Goal: Find specific page/section: Find specific page/section

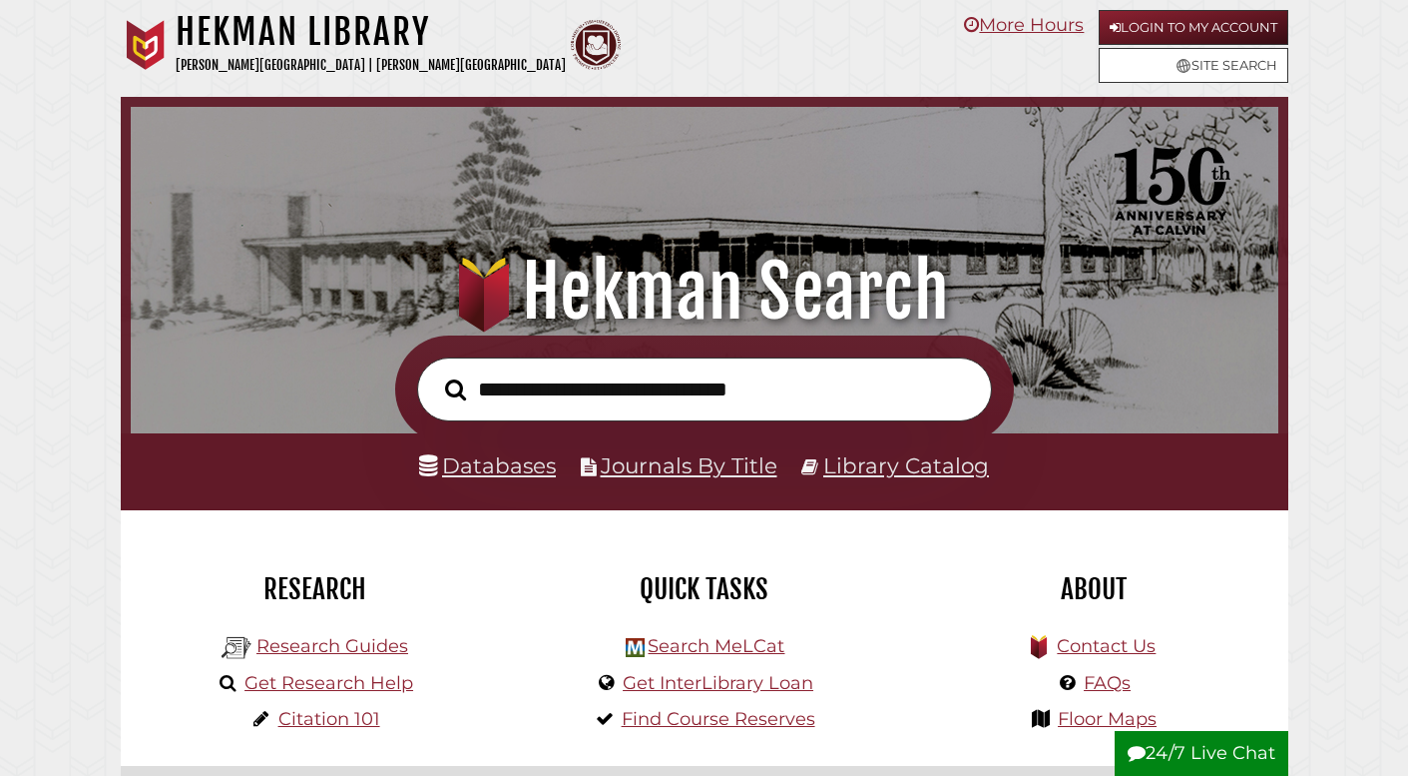
scroll to position [379, 1138]
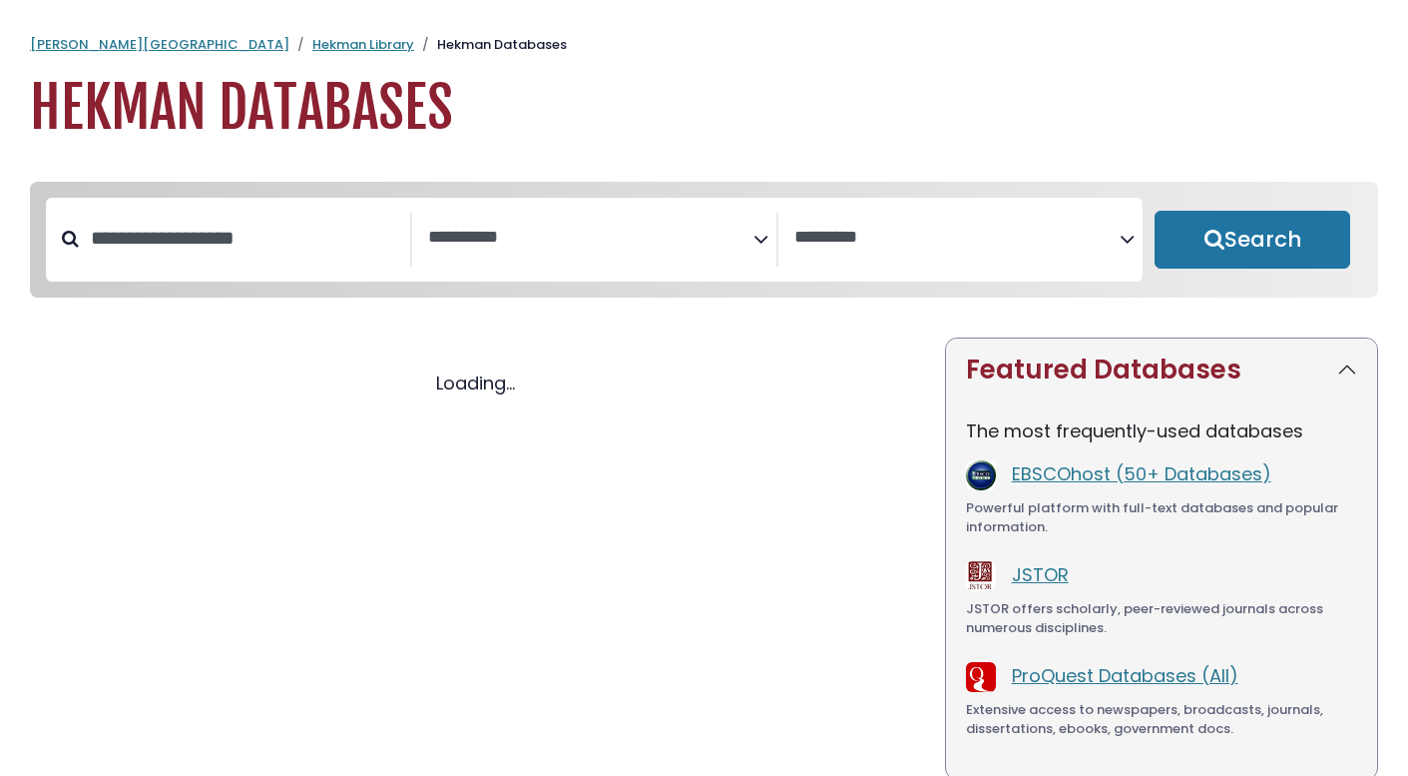
select select "Database Subject Filter"
select select "Database Vendors Filter"
select select "Database Subject Filter"
select select "Database Vendors Filter"
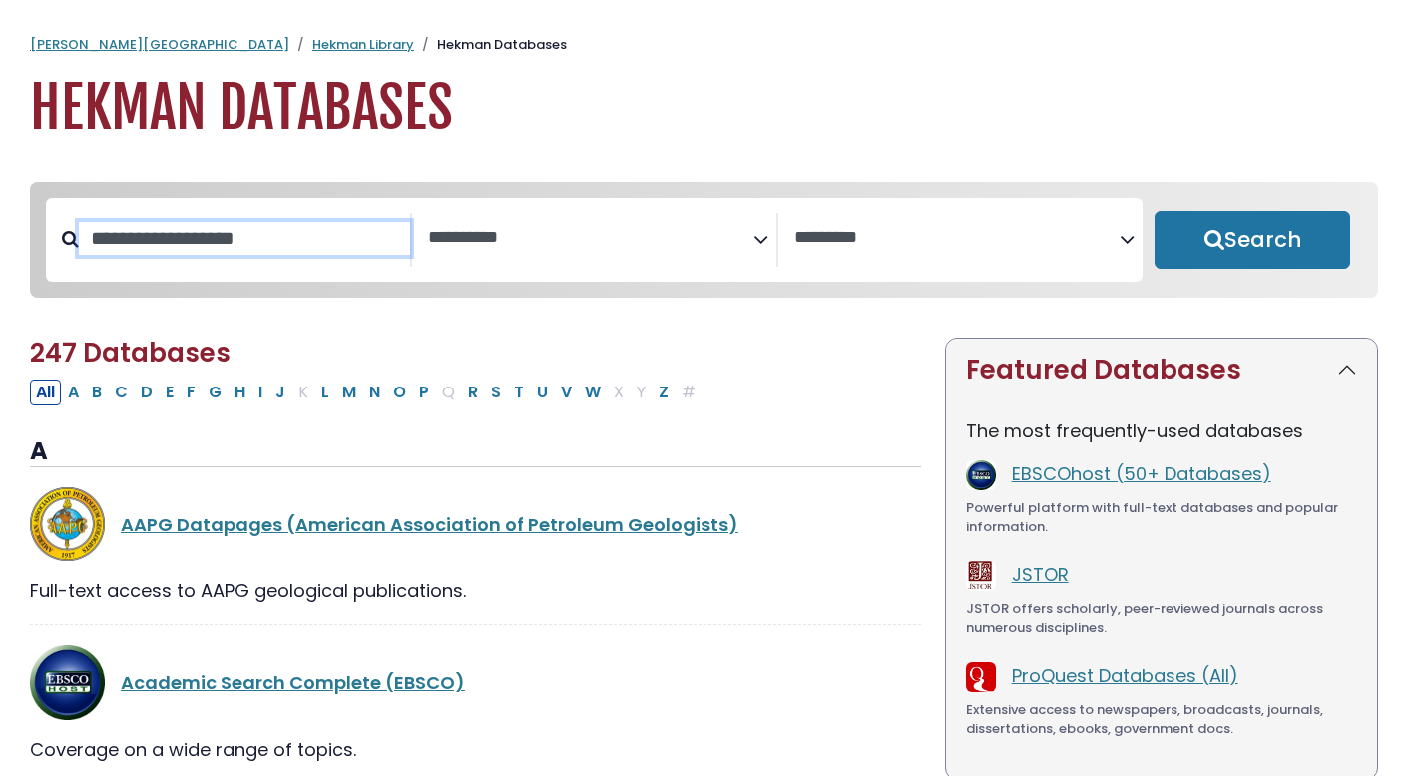
click at [327, 225] on input "Search database by title or keyword" at bounding box center [244, 238] width 331 height 33
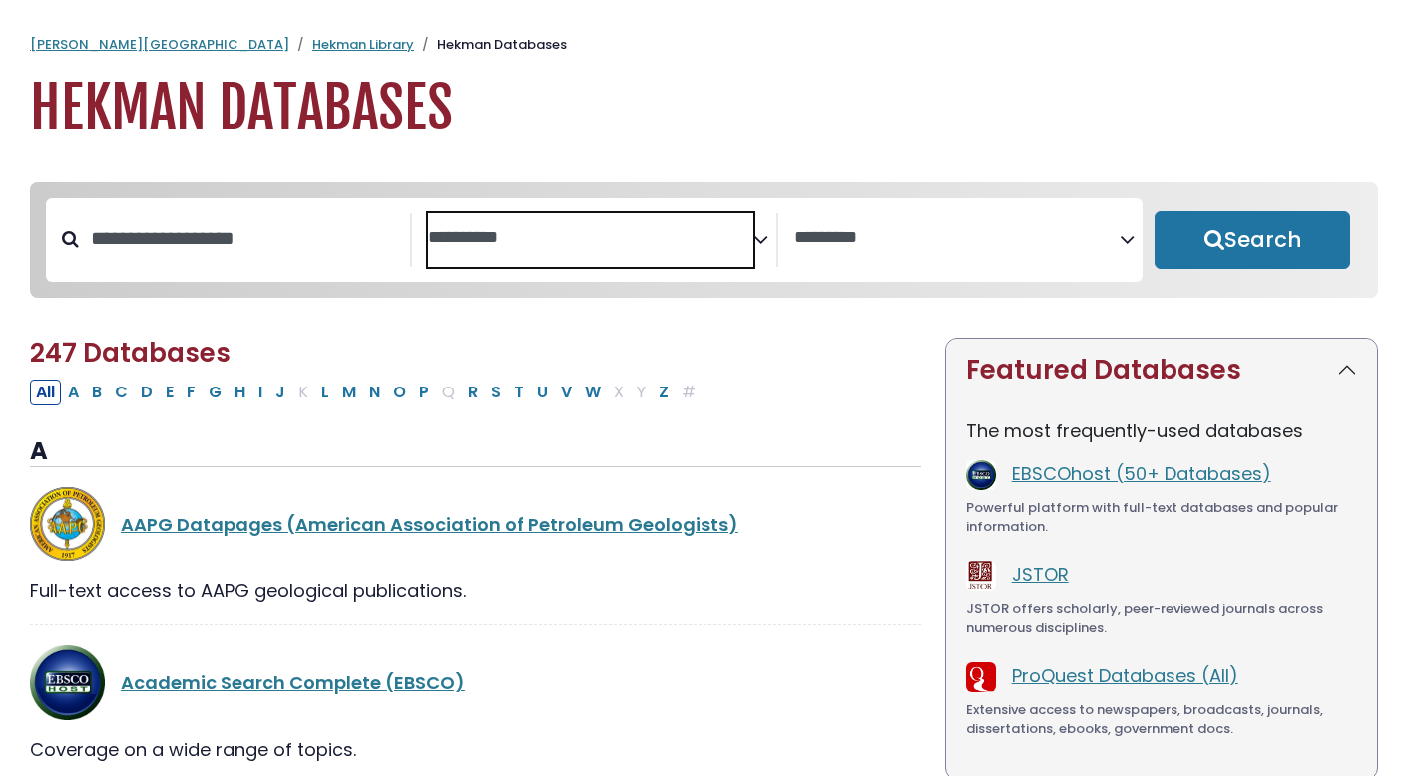
click at [527, 249] on span "Search filters" at bounding box center [590, 240] width 325 height 54
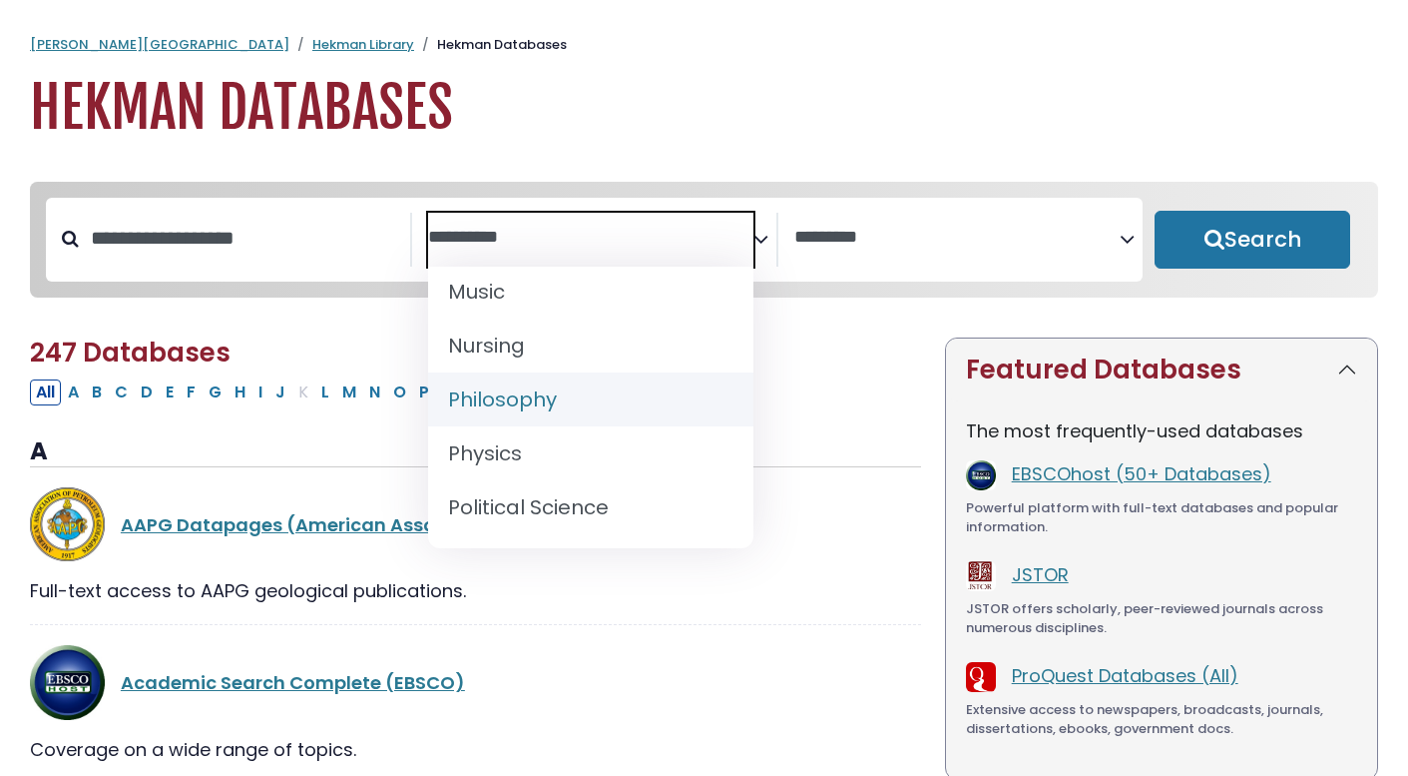
scroll to position [1559, 0]
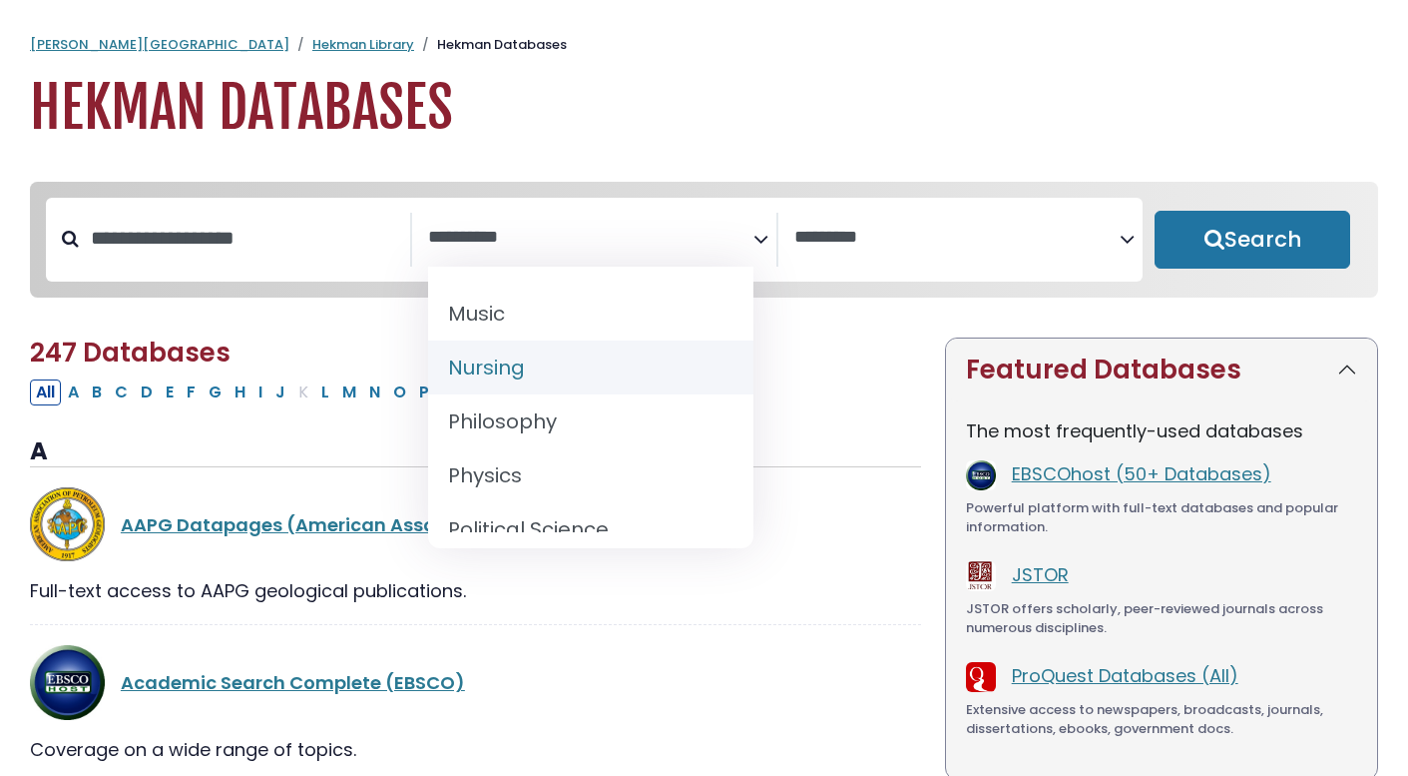
select select "*****"
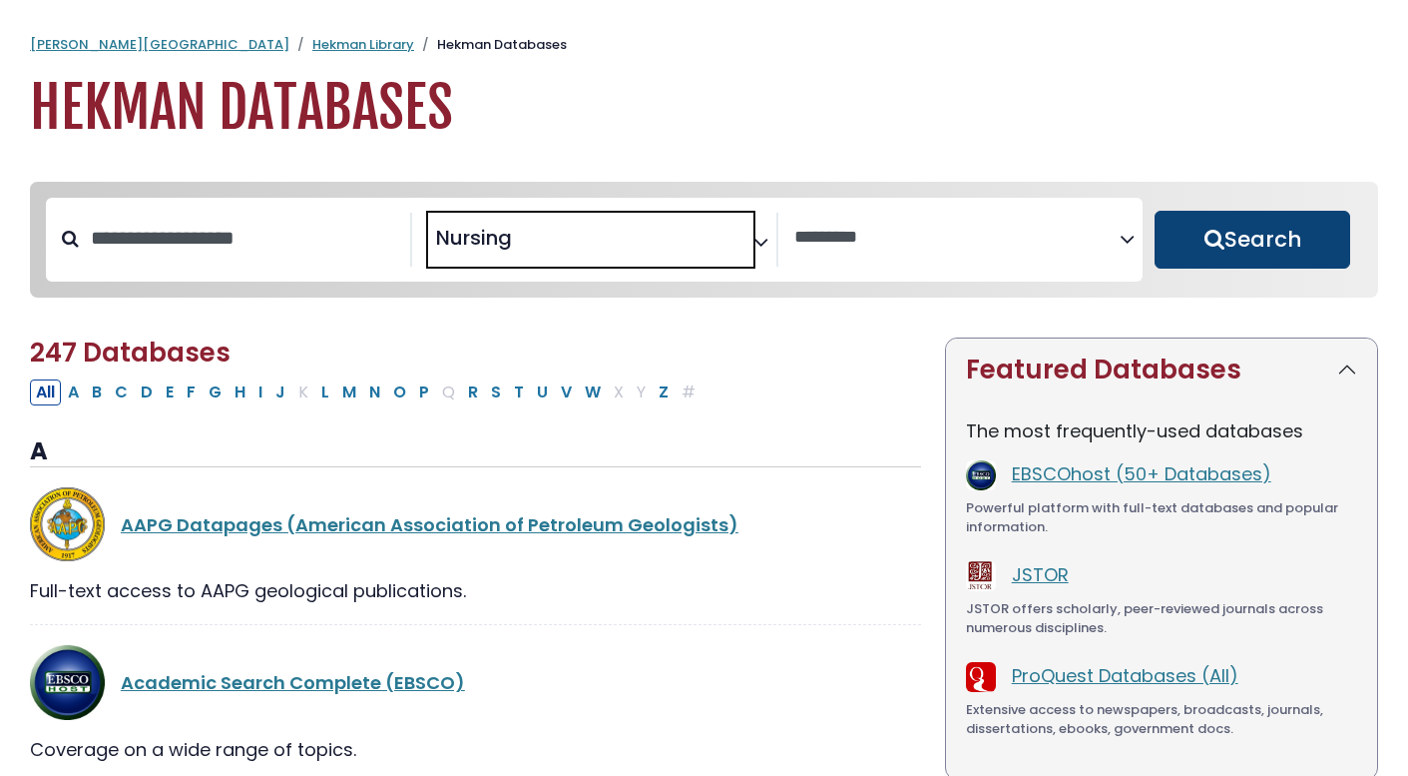
click at [1304, 256] on button "Search" at bounding box center [1253, 240] width 196 height 58
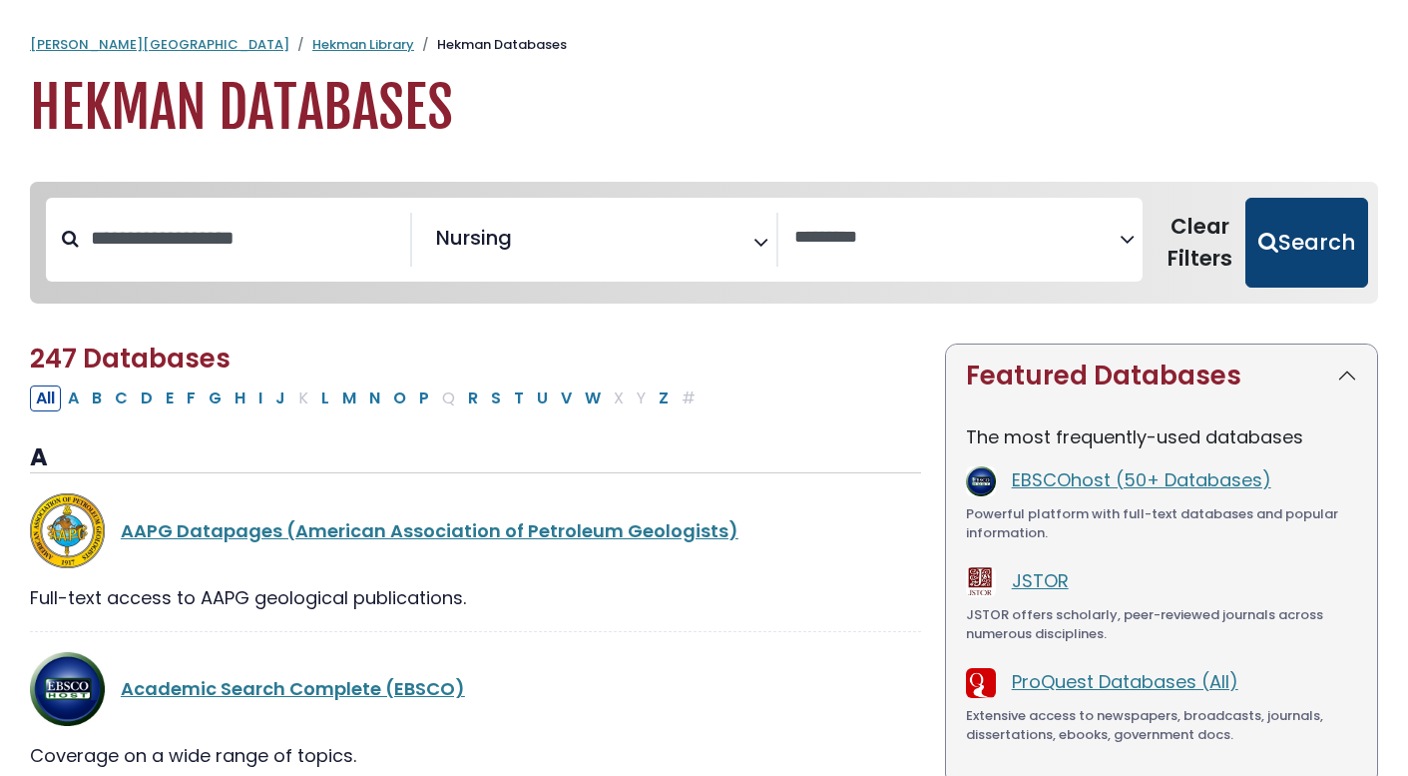
select select "Database Vendors Filter"
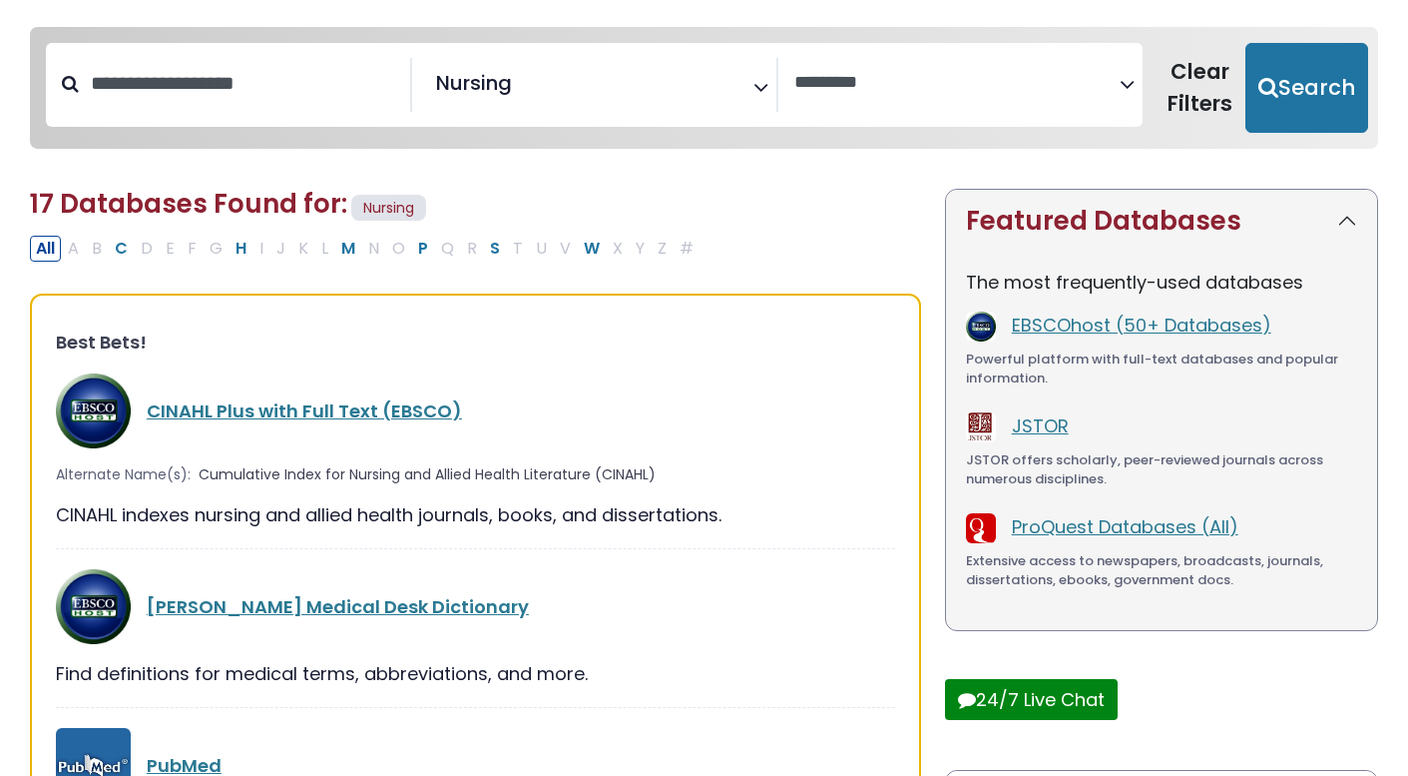
scroll to position [245, 0]
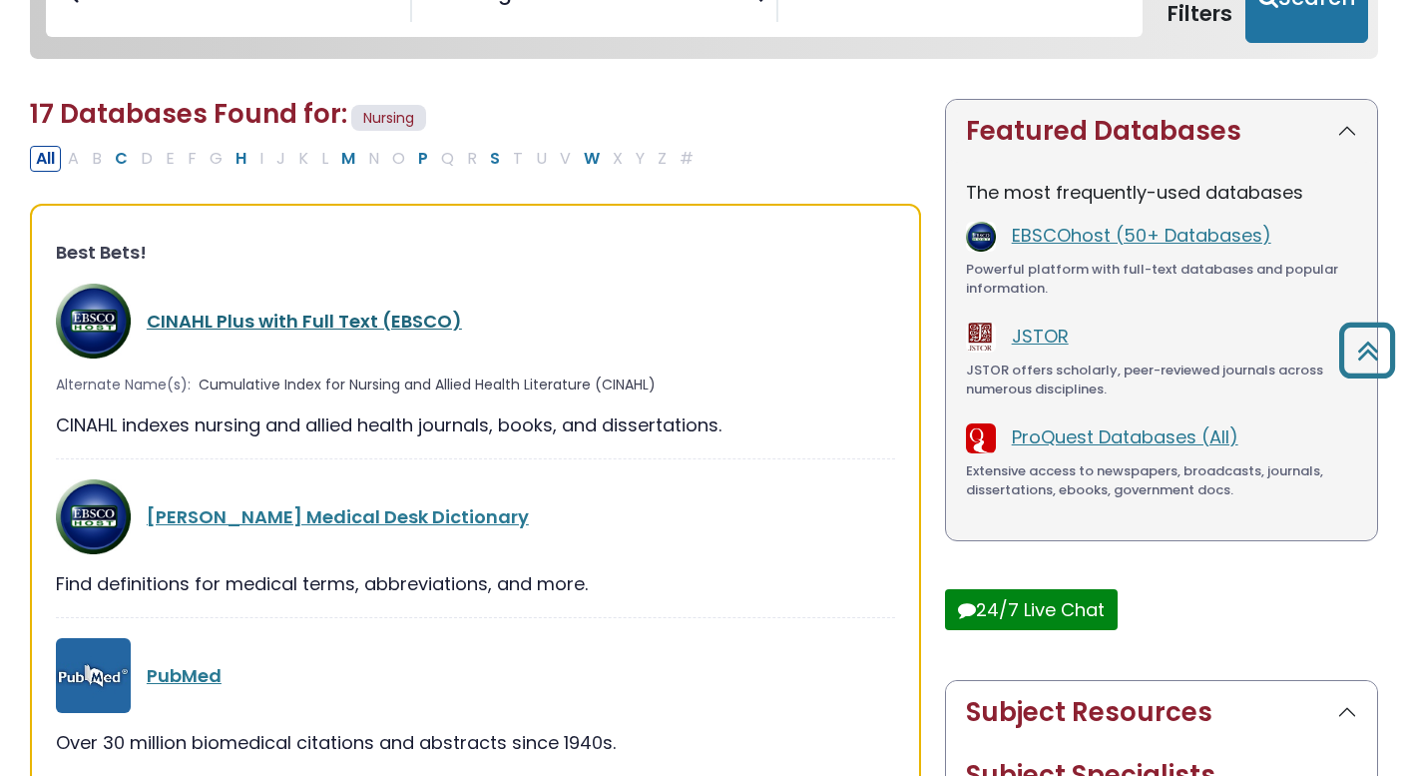
click at [376, 320] on link "CINAHL Plus with Full Text (EBSCO)" at bounding box center [304, 320] width 315 height 25
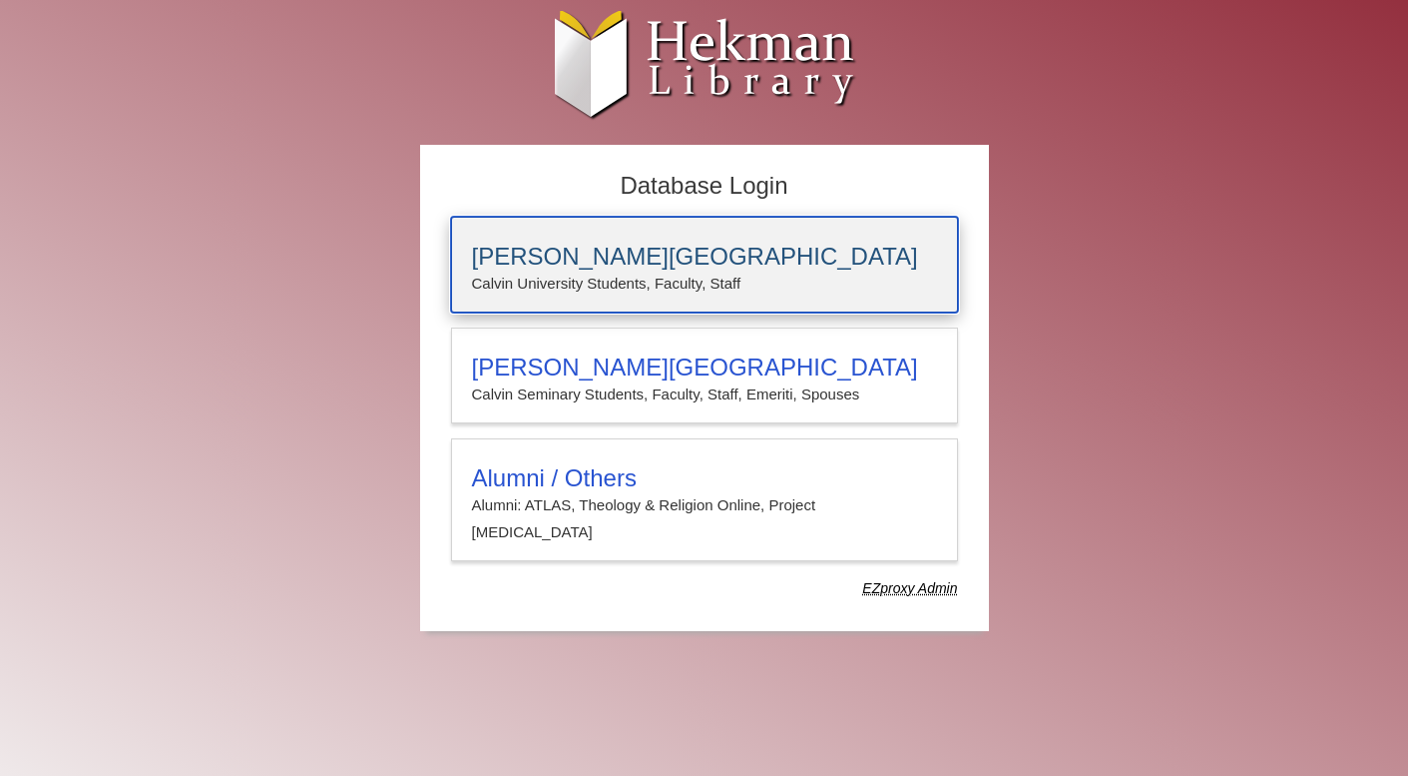
click at [621, 294] on p "Calvin University Students, Faculty, Staff" at bounding box center [704, 283] width 465 height 26
